Goal: Task Accomplishment & Management: Use online tool/utility

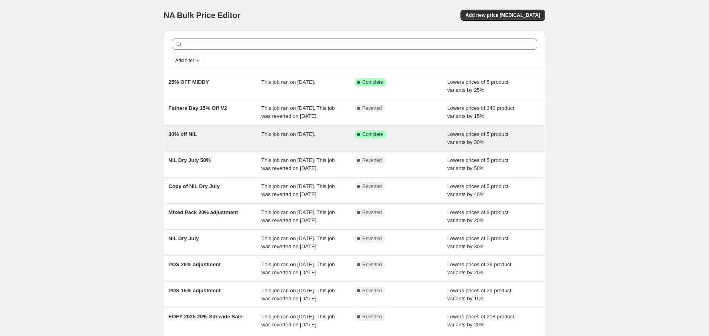
click at [233, 147] on div "30% off NIL" at bounding box center [215, 138] width 93 height 16
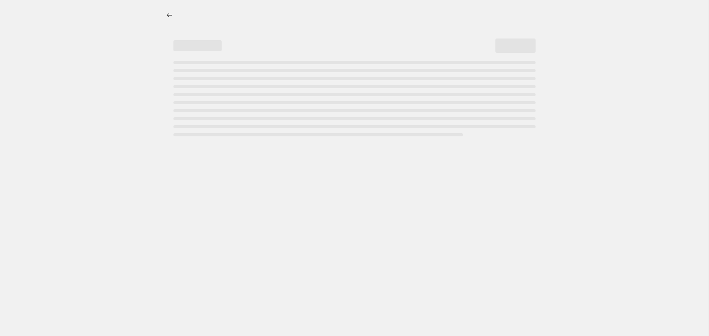
select select "percentage"
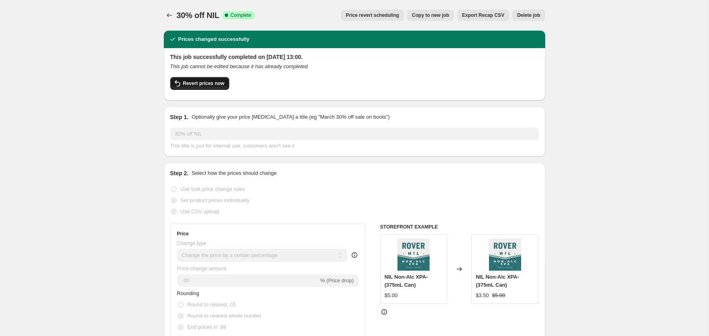
click at [204, 82] on span "Revert prices now" at bounding box center [203, 83] width 41 height 6
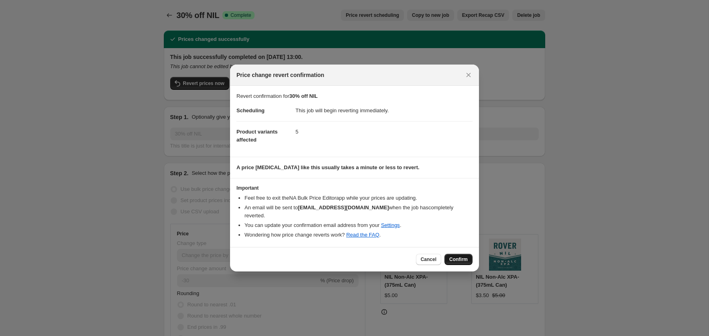
click at [458, 256] on span "Confirm" at bounding box center [458, 259] width 18 height 6
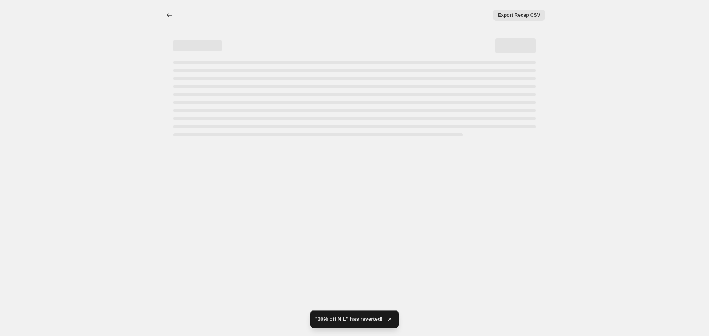
select select "percentage"
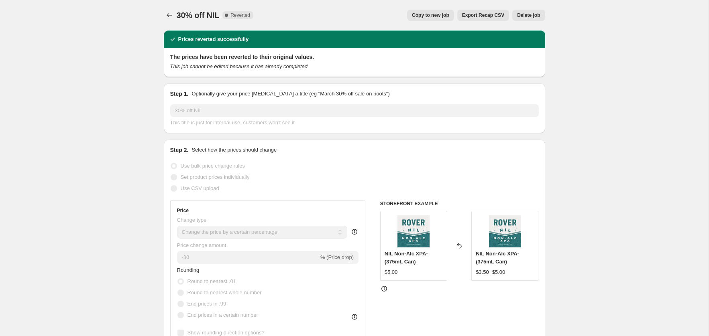
drag, startPoint x: 71, startPoint y: 49, endPoint x: 2, endPoint y: 9, distance: 80.2
